Goal: Task Accomplishment & Management: Manage account settings

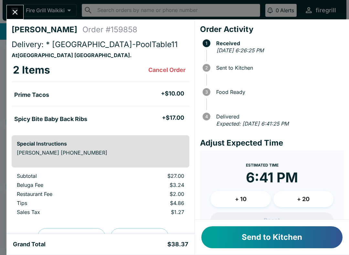
click at [332, 232] on div "New Order: [PERSON_NAME] Delivery / 2 items Click here to review order 10 secon…" at bounding box center [270, 230] width 143 height 36
click at [263, 238] on button "Send to Kitchen" at bounding box center [271, 237] width 141 height 22
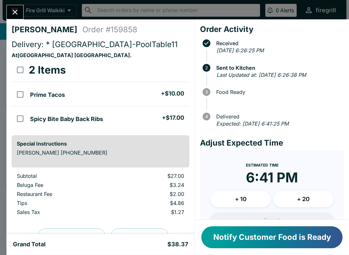
click at [260, 243] on button "Notify Customer Food is Ready" at bounding box center [271, 237] width 141 height 22
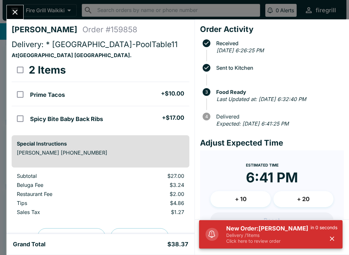
click at [332, 238] on icon "button" at bounding box center [331, 239] width 4 height 4
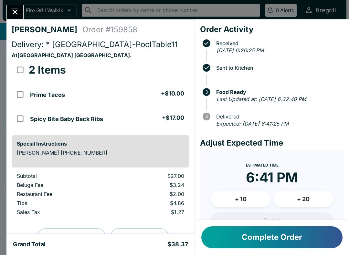
click at [11, 14] on icon "Close" at bounding box center [15, 12] width 9 height 9
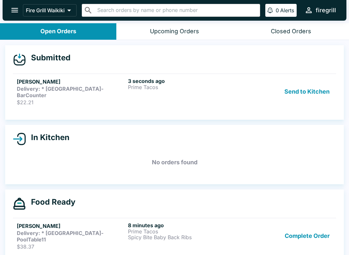
click at [103, 86] on strong "Delivery: * [GEOGRAPHIC_DATA]-BarCounter" at bounding box center [60, 92] width 86 height 13
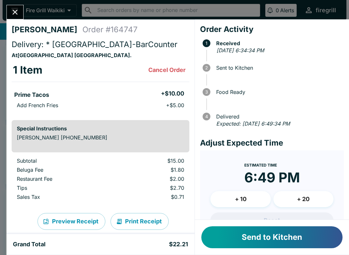
click at [260, 238] on button "Send to Kitchen" at bounding box center [271, 237] width 141 height 22
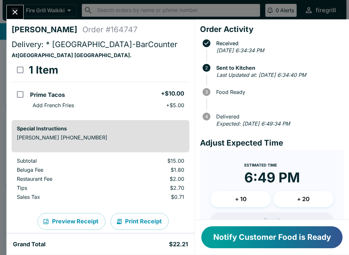
click at [258, 235] on button "Notify Customer Food is Ready" at bounding box center [271, 237] width 141 height 22
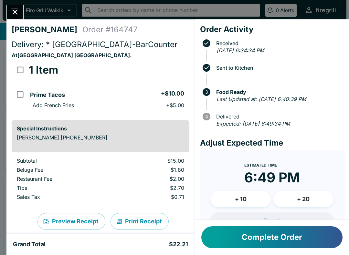
click at [256, 237] on button "Complete Order" at bounding box center [271, 237] width 141 height 22
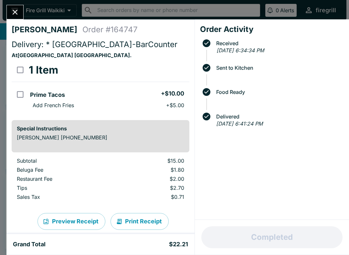
click at [16, 13] on icon "Close" at bounding box center [15, 12] width 9 height 9
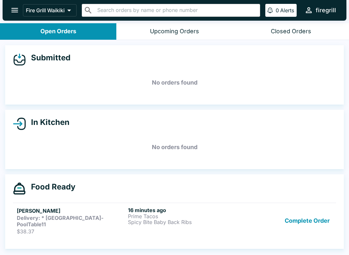
click at [95, 228] on p "$38.37" at bounding box center [71, 231] width 108 height 6
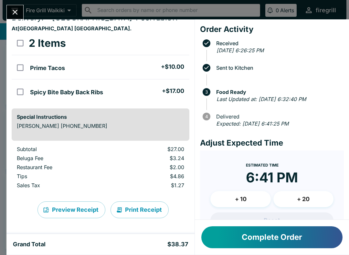
scroll to position [27, 0]
click at [14, 12] on icon "Close" at bounding box center [15, 12] width 9 height 9
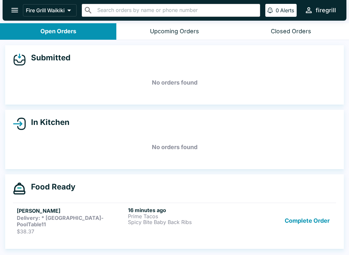
click at [248, 222] on div "Complete Order" at bounding box center [285, 221] width 93 height 28
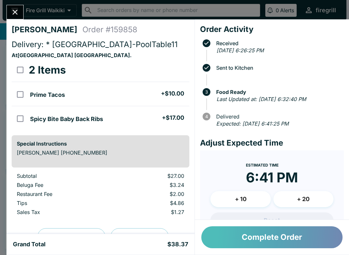
click at [235, 240] on button "Complete Order" at bounding box center [271, 237] width 141 height 22
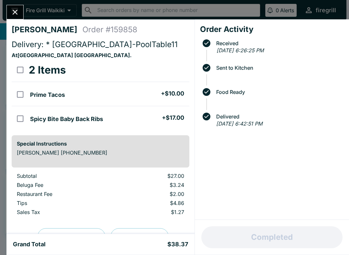
click at [18, 13] on icon "Close" at bounding box center [15, 12] width 9 height 9
